Goal: Task Accomplishment & Management: Manage account settings

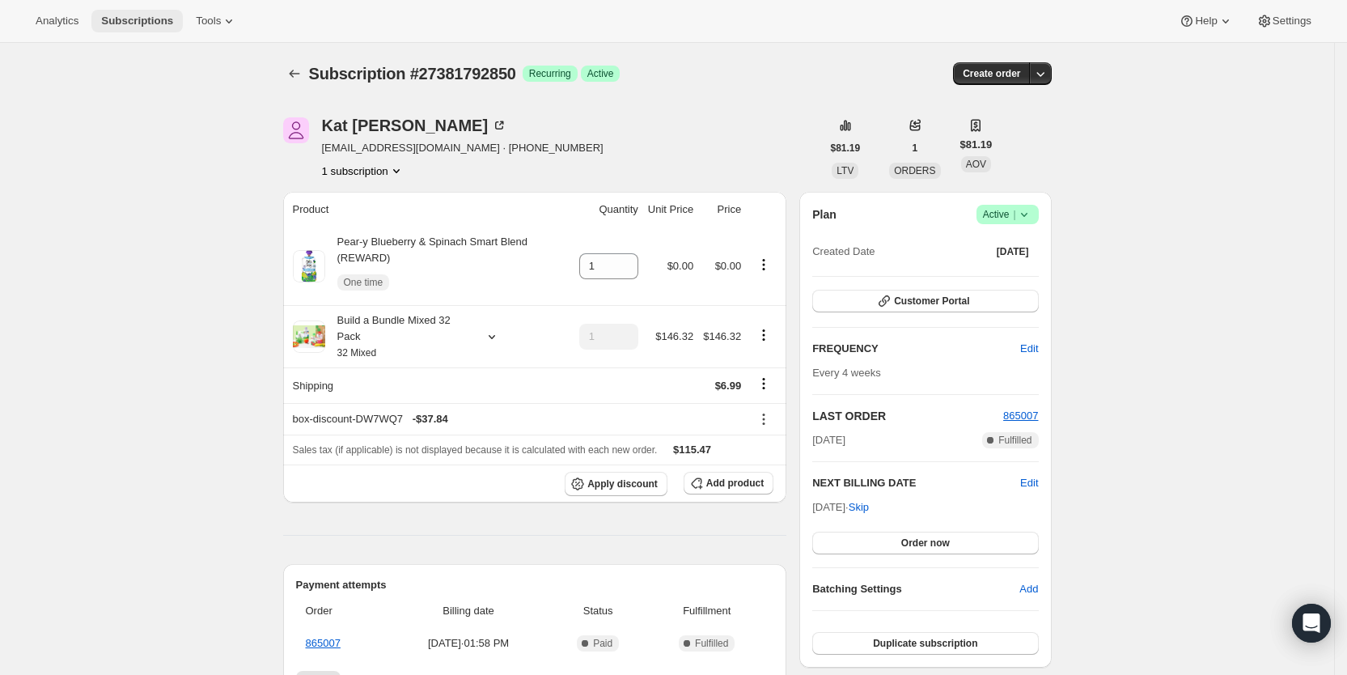
click at [144, 15] on span "Subscriptions" at bounding box center [137, 21] width 72 height 13
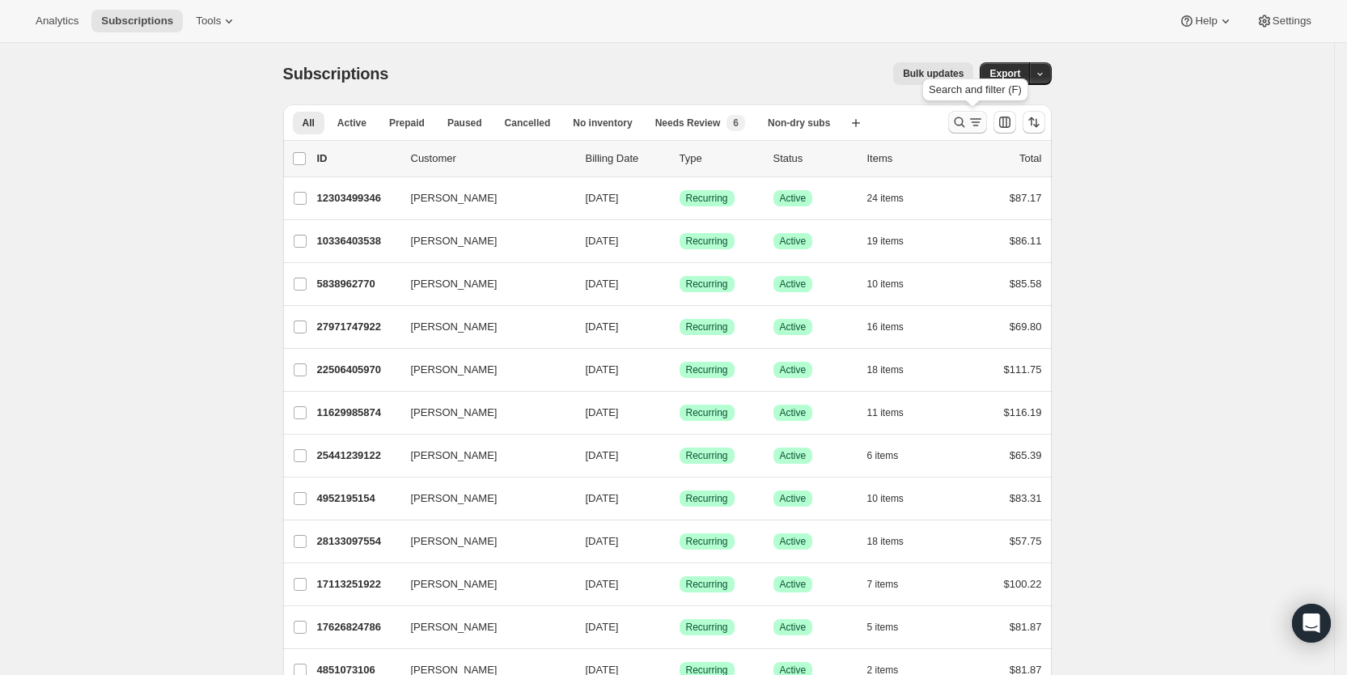
click at [967, 125] on icon "Search and filter results" at bounding box center [959, 122] width 16 height 16
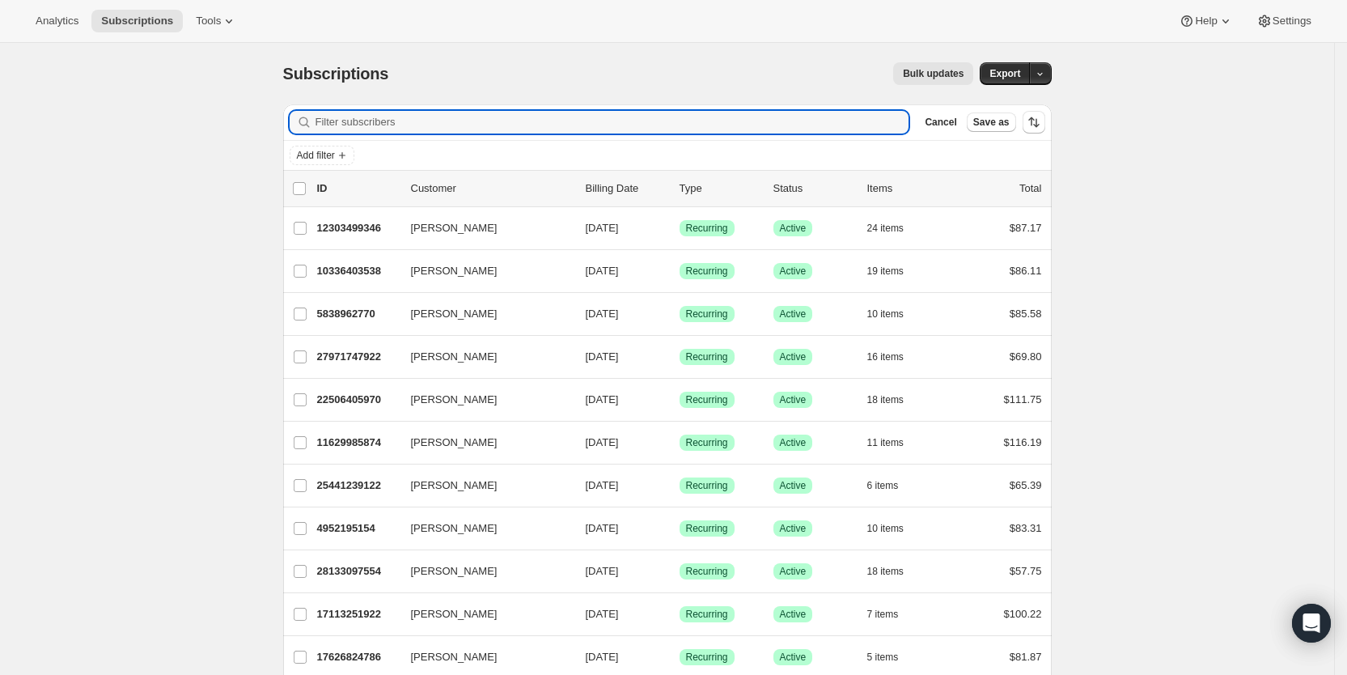
paste input "[EMAIL_ADDRESS][DOMAIN_NAME]"
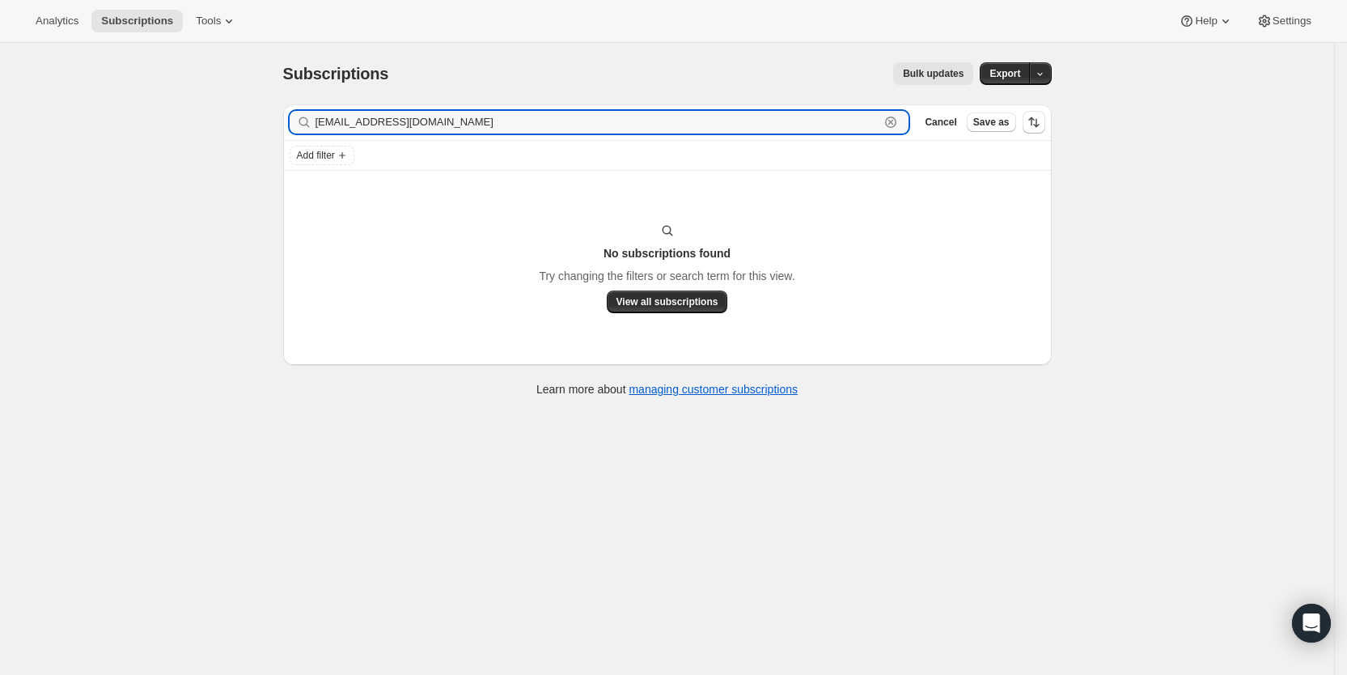
drag, startPoint x: 476, startPoint y: 118, endPoint x: 316, endPoint y: 125, distance: 160.3
click at [316, 125] on div "[EMAIL_ADDRESS][DOMAIN_NAME] Clear" at bounding box center [600, 122] width 620 height 23
paste input "zoelablover@ao"
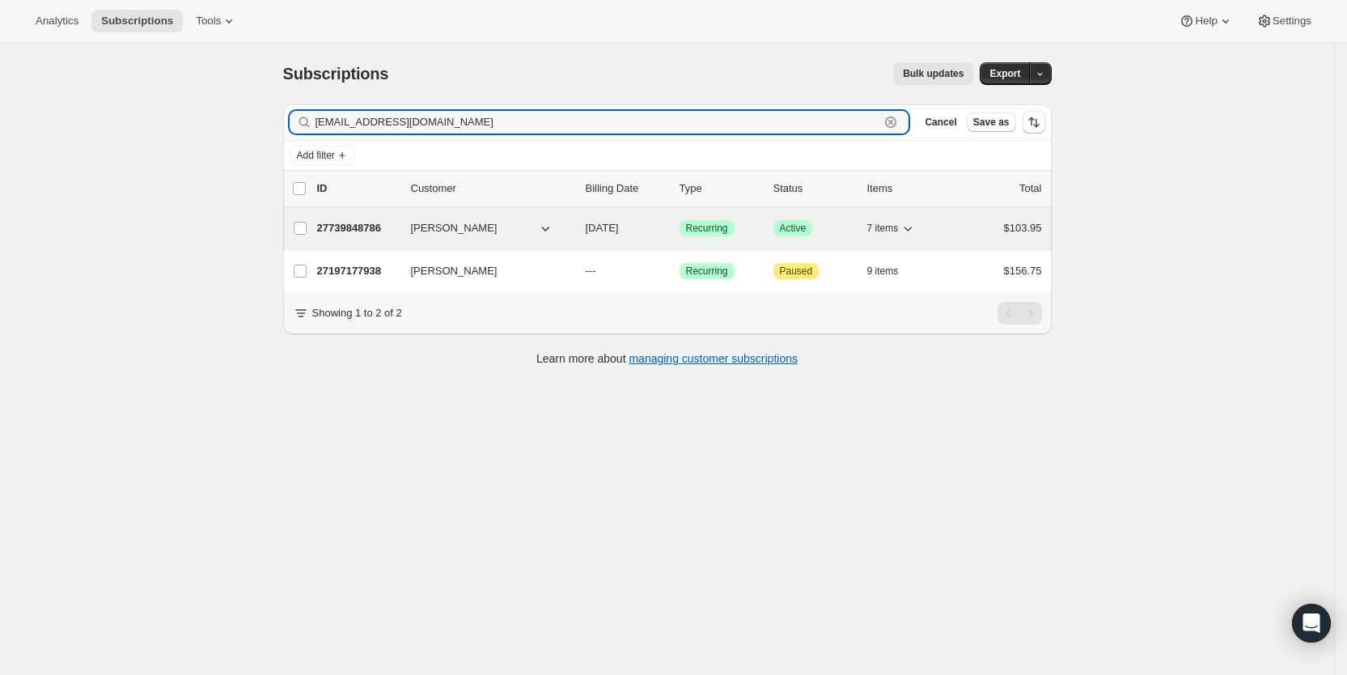
type input "[EMAIL_ADDRESS][DOMAIN_NAME]"
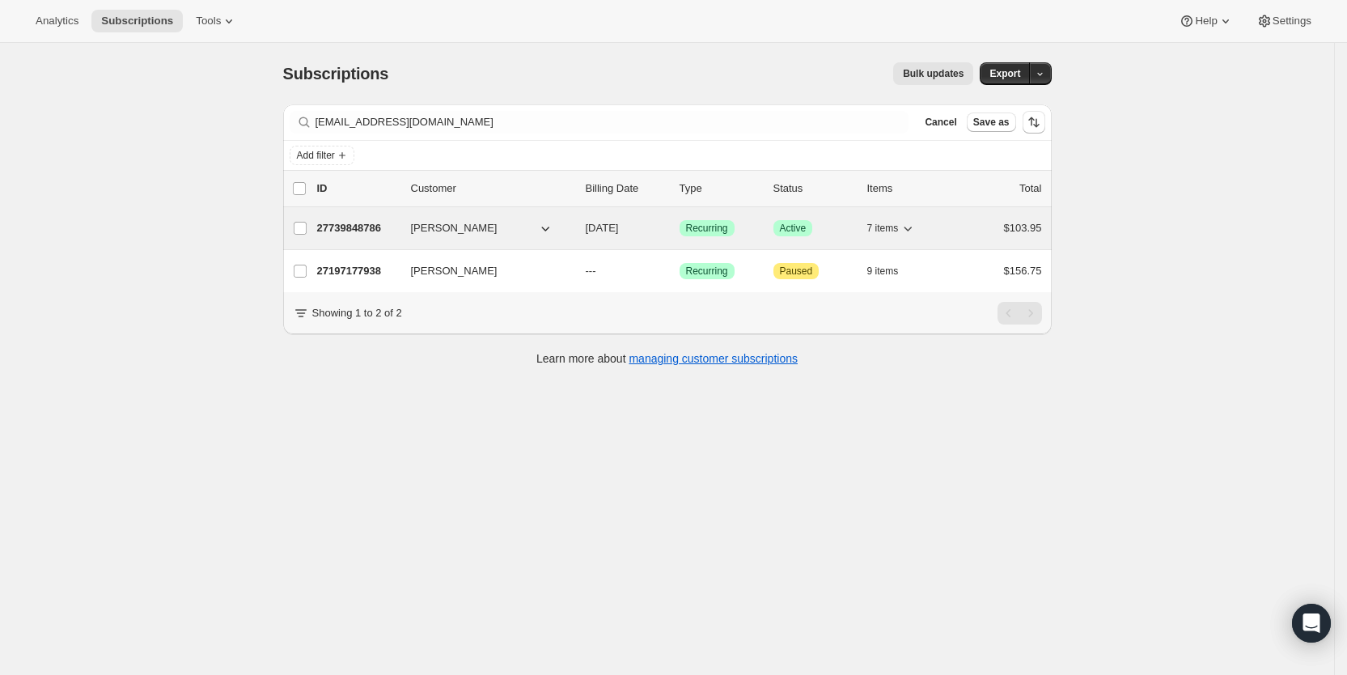
click at [619, 229] on span "[DATE]" at bounding box center [602, 228] width 33 height 12
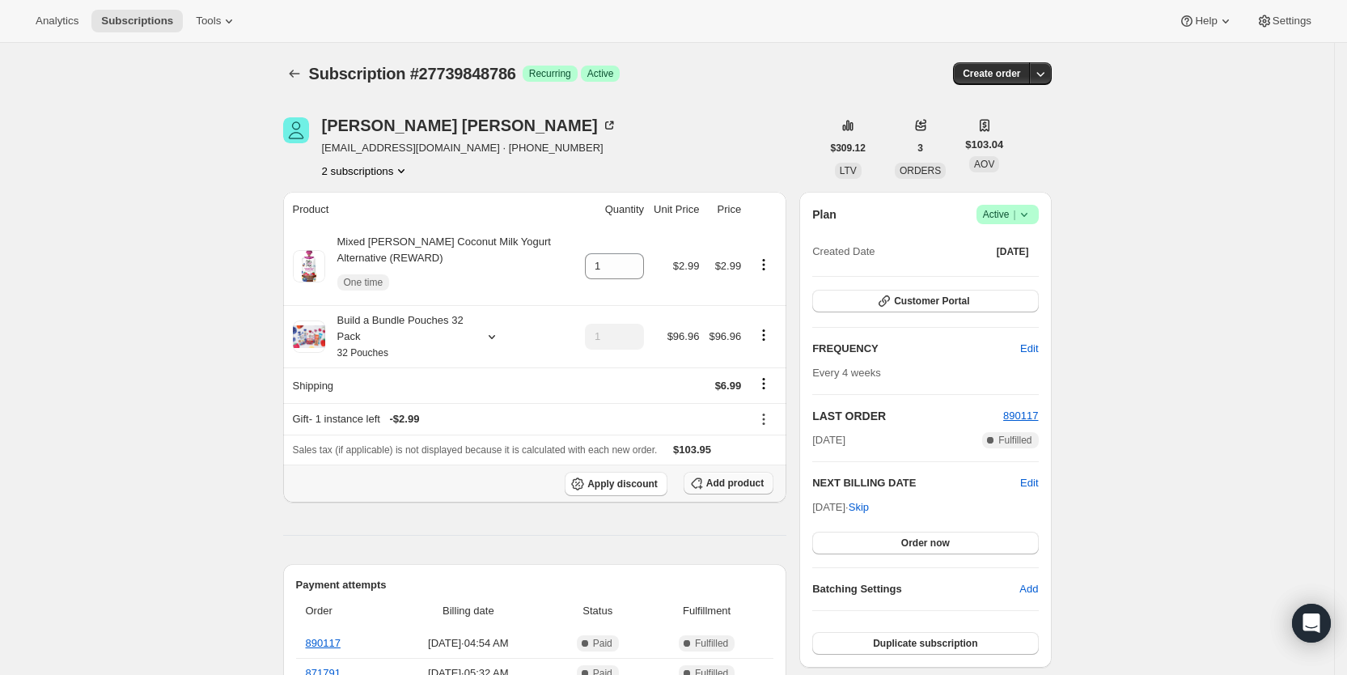
click at [728, 478] on span "Add product" at bounding box center [734, 482] width 57 height 13
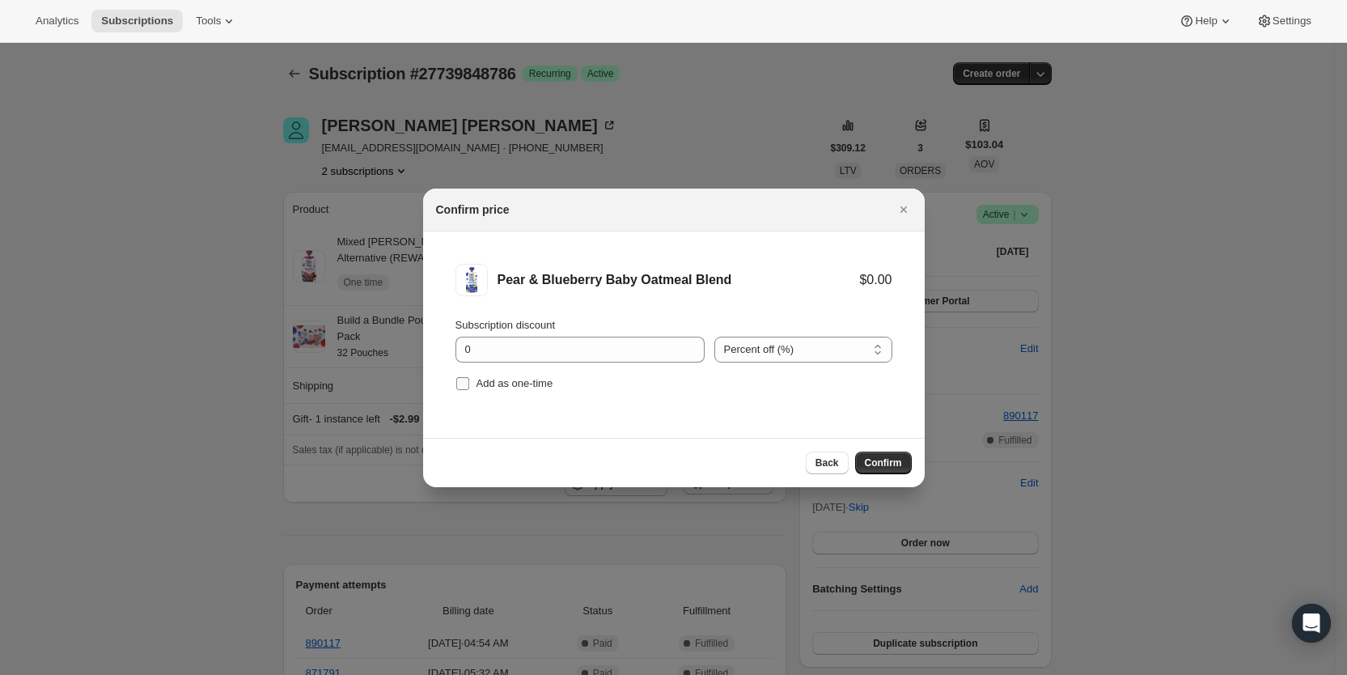
click at [478, 383] on span "Add as one-time" at bounding box center [514, 383] width 77 height 12
click at [469, 383] on input "Add as one-time" at bounding box center [462, 383] width 13 height 13
checkbox input "true"
click at [889, 464] on span "Confirm" at bounding box center [883, 462] width 37 height 13
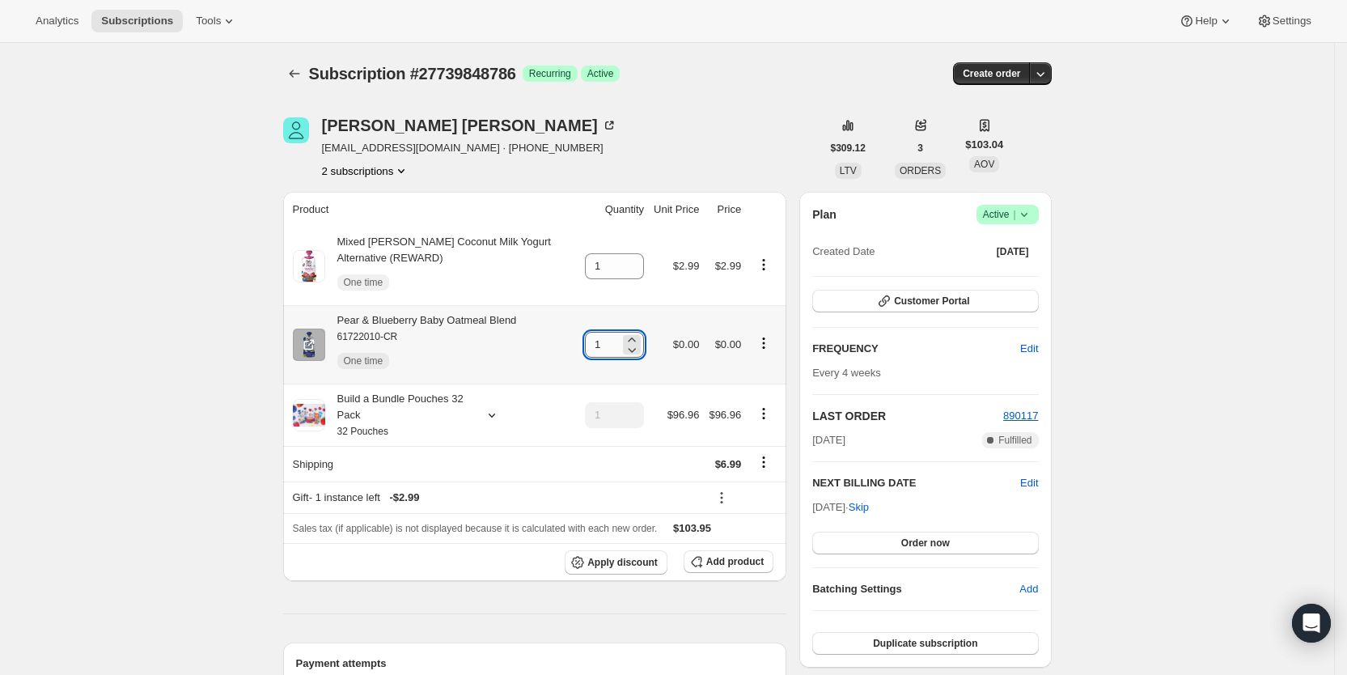
click at [613, 342] on input "1" at bounding box center [602, 345] width 35 height 26
type input "3"
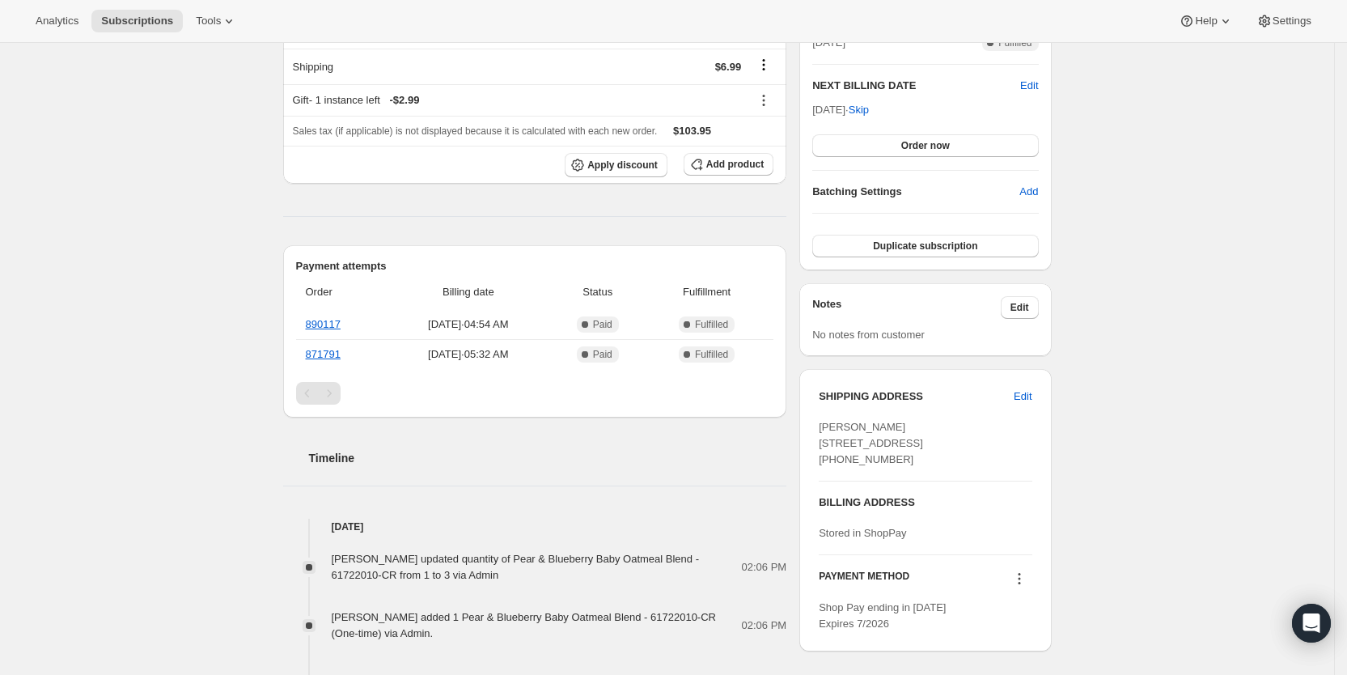
scroll to position [400, 0]
